Goal: Find specific page/section: Find specific page/section

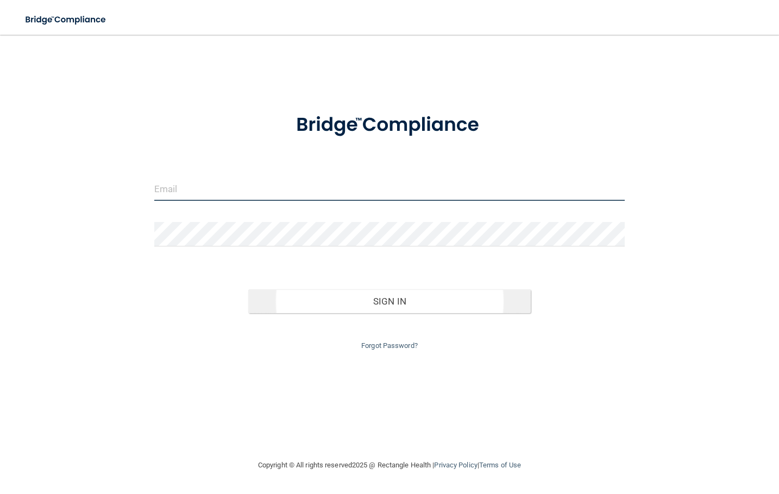
type input "[EMAIL_ADDRESS][DOMAIN_NAME]"
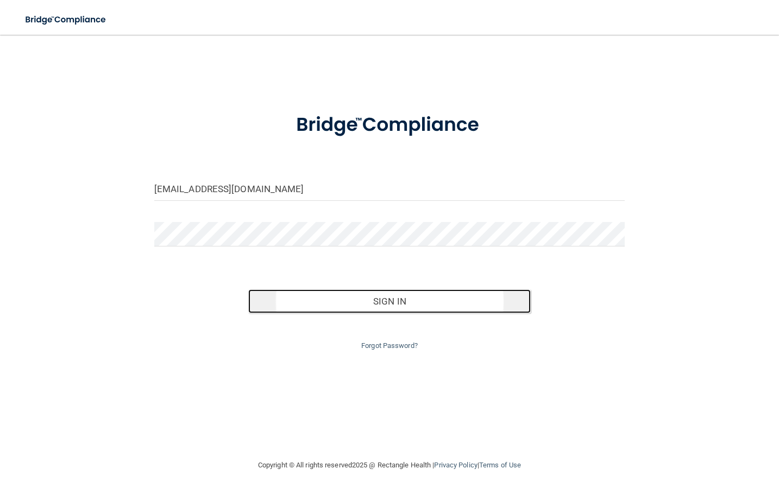
click at [336, 299] on button "Sign In" at bounding box center [389, 302] width 283 height 24
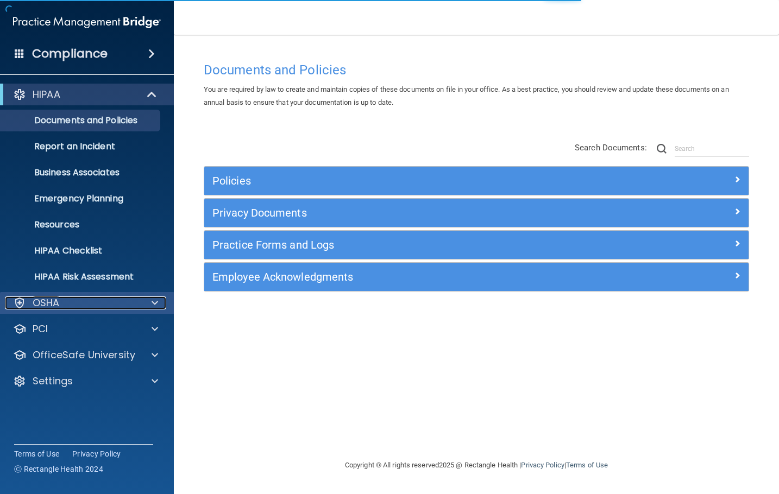
click at [76, 299] on div "OSHA" at bounding box center [72, 303] width 135 height 13
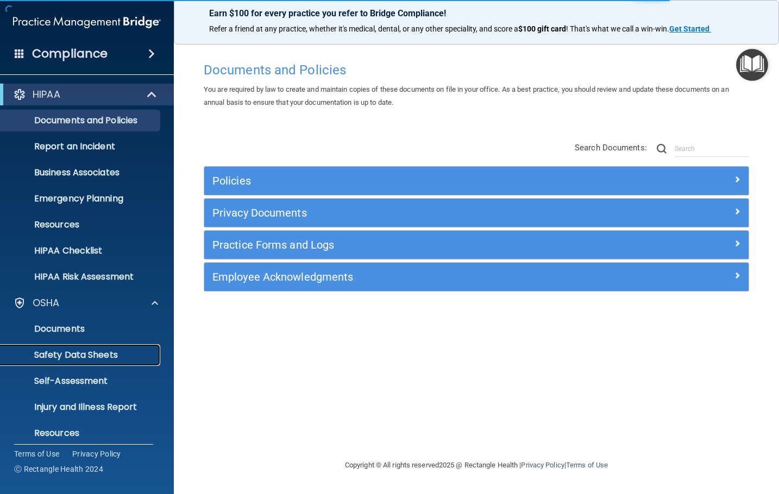
click at [72, 358] on p "Safety Data Sheets" at bounding box center [81, 355] width 148 height 11
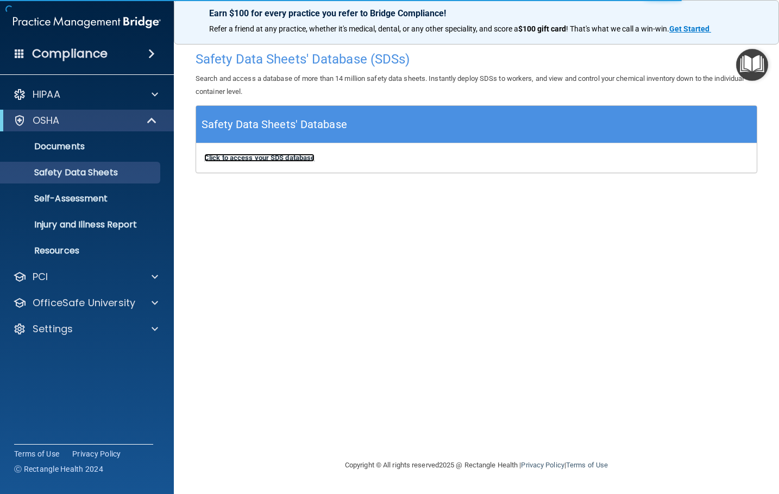
click at [255, 158] on b "Click to access your SDS database" at bounding box center [259, 158] width 110 height 8
